Goal: Navigation & Orientation: Find specific page/section

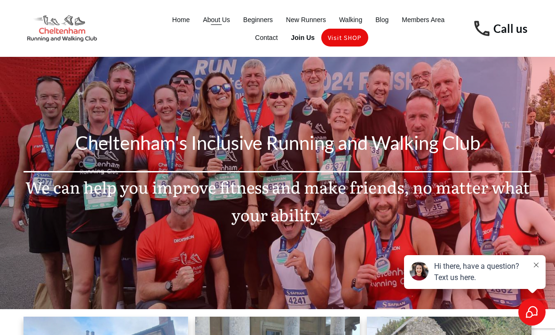
click at [213, 25] on span "About Us" at bounding box center [216, 19] width 27 height 13
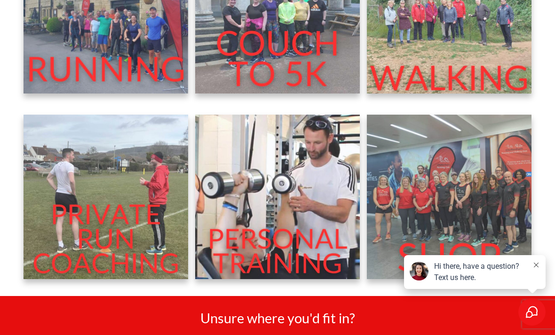
scroll to position [371, 0]
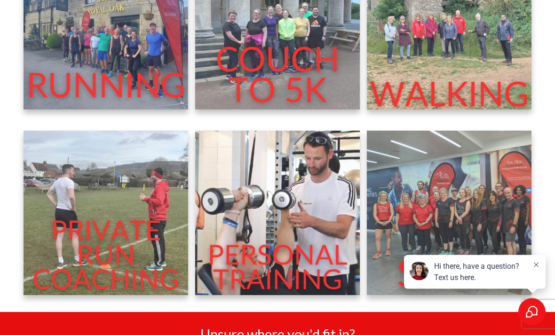
click at [62, 102] on img at bounding box center [106, 27] width 165 height 165
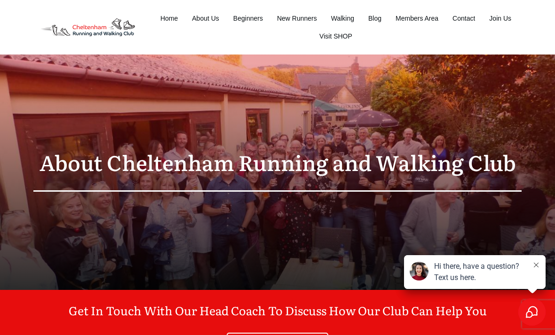
click at [93, 22] on img at bounding box center [88, 27] width 110 height 31
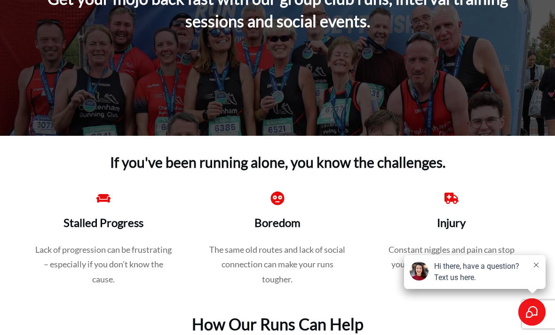
scroll to position [204, 0]
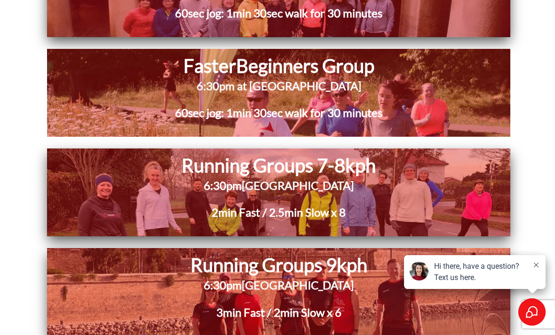
scroll to position [1934, 0]
